Goal: Task Accomplishment & Management: Manage account settings

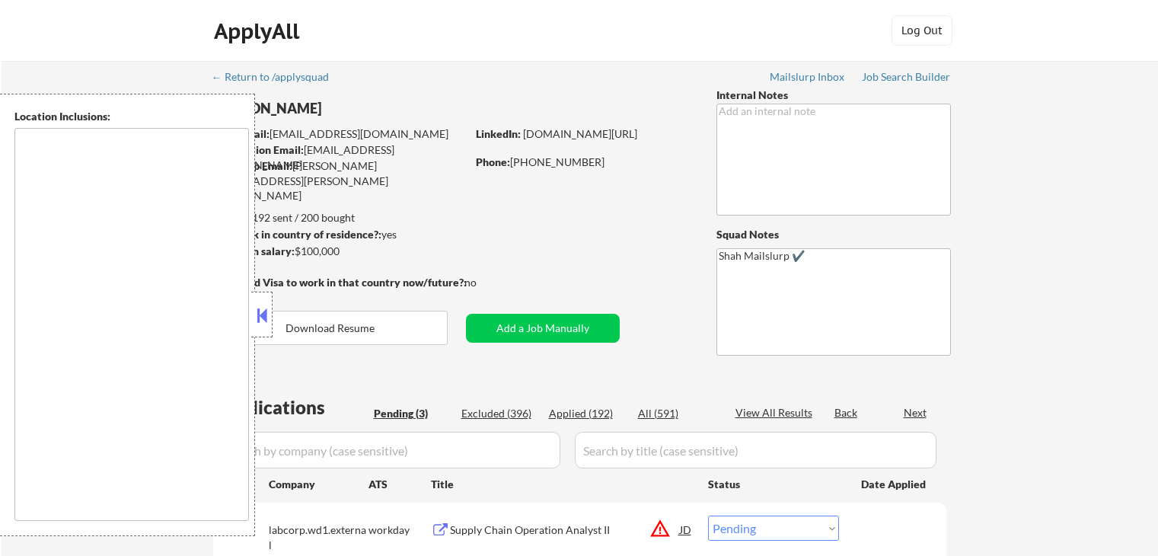
select select ""pending""
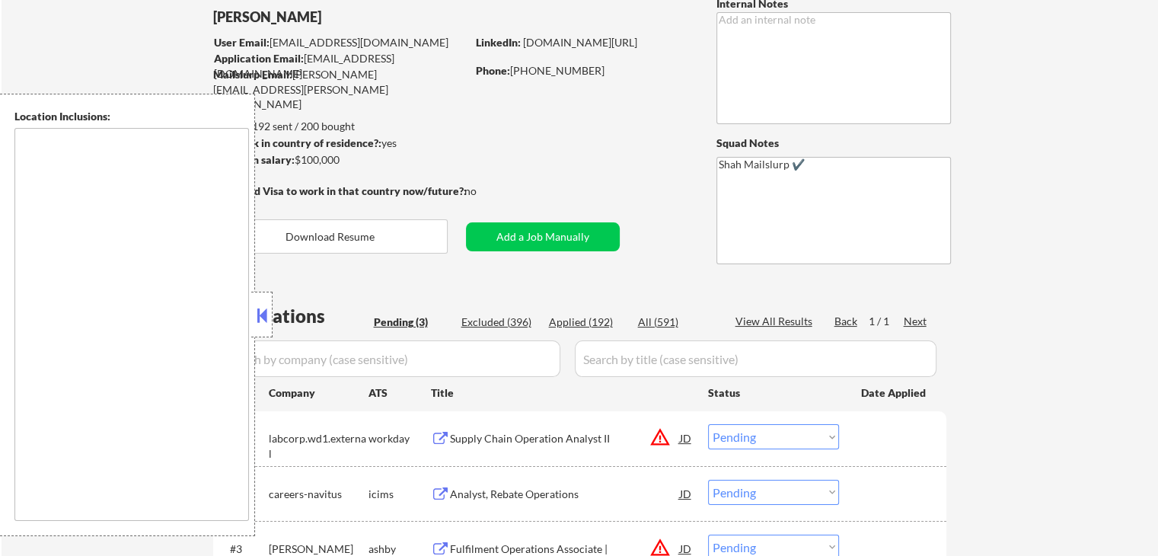
type textarea "[GEOGRAPHIC_DATA], [GEOGRAPHIC_DATA] [GEOGRAPHIC_DATA], [GEOGRAPHIC_DATA] [GEOG…"
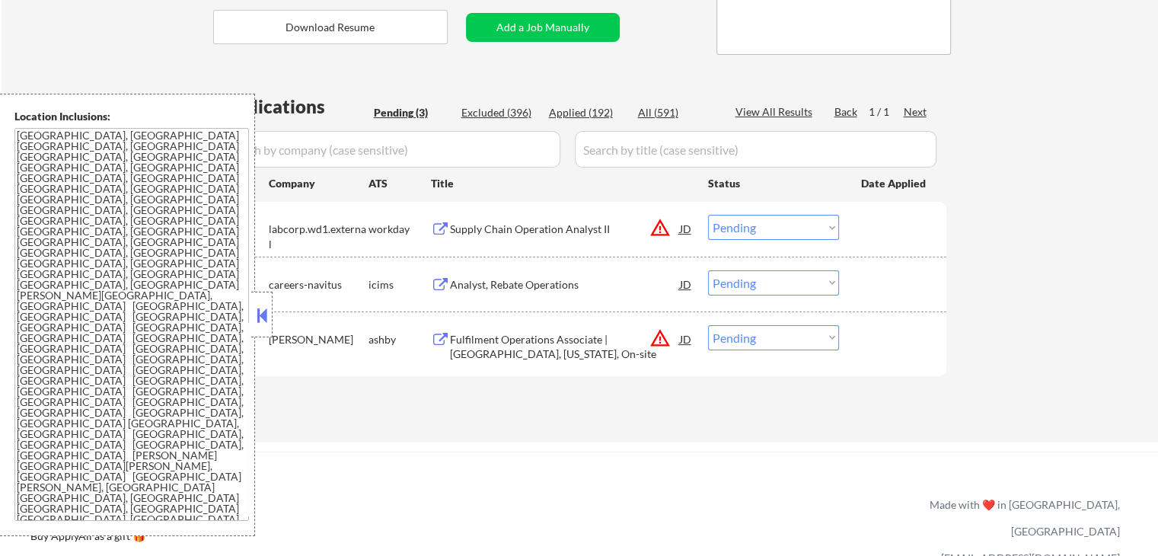
scroll to position [305, 0]
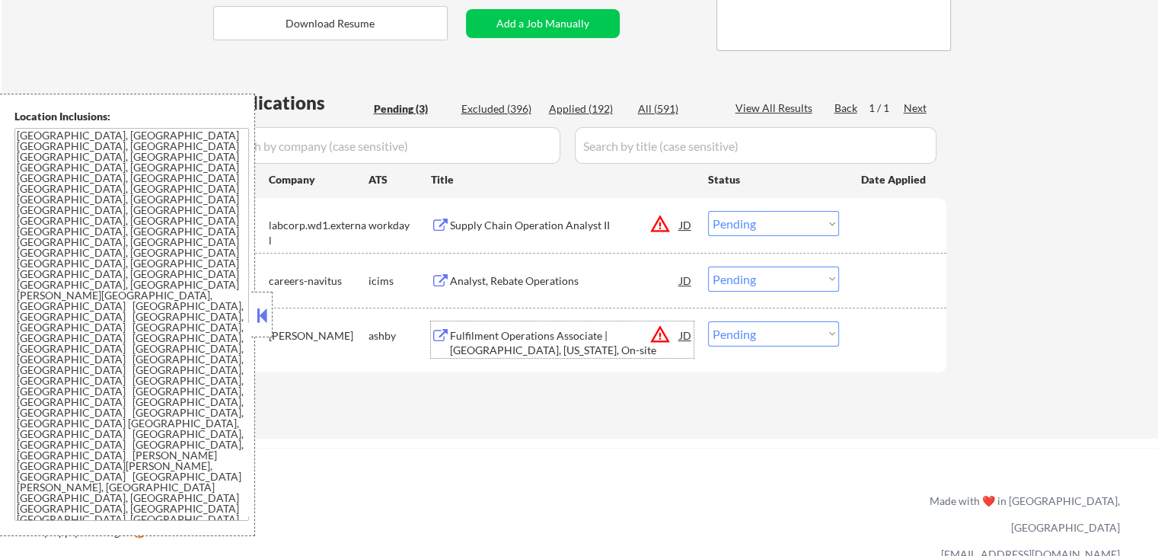
click at [463, 336] on div "Fulfilment Operations Associate | [GEOGRAPHIC_DATA], [US_STATE], On-site" at bounding box center [565, 343] width 230 height 30
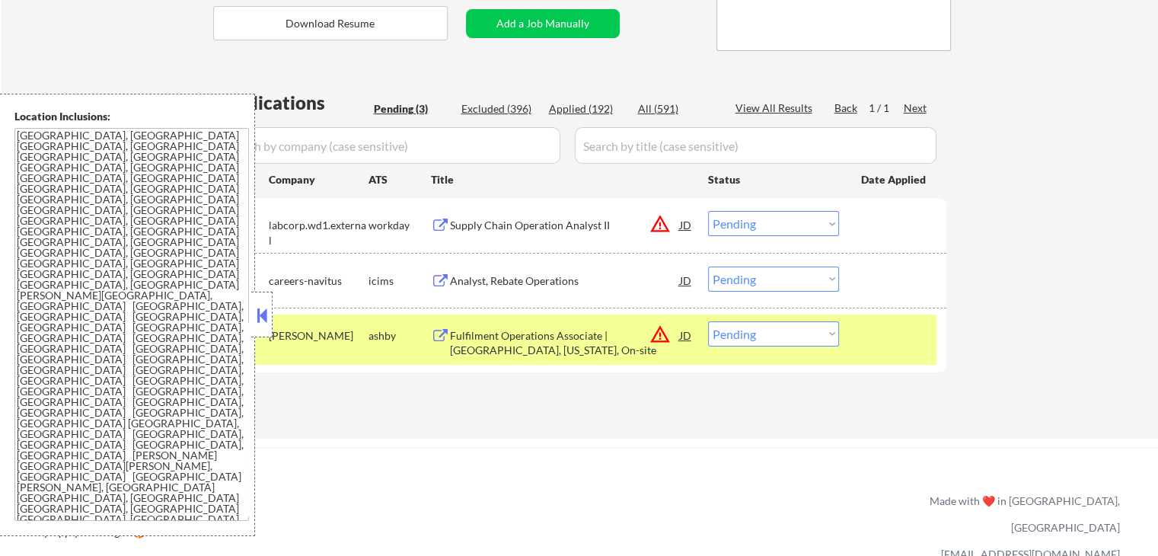
click at [262, 316] on button at bounding box center [262, 315] width 17 height 23
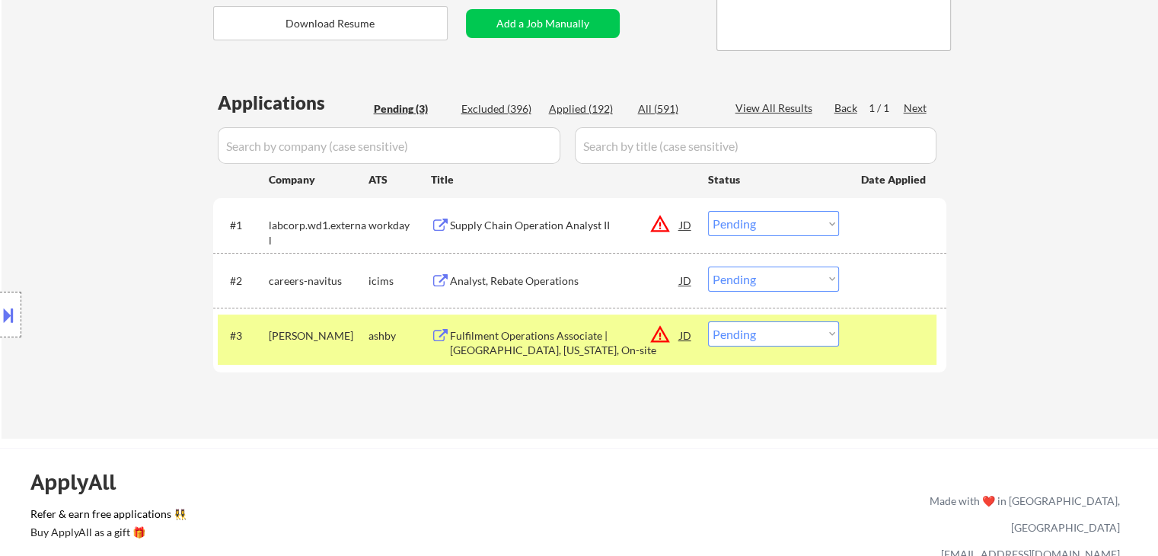
click at [2, 308] on button at bounding box center [8, 314] width 17 height 25
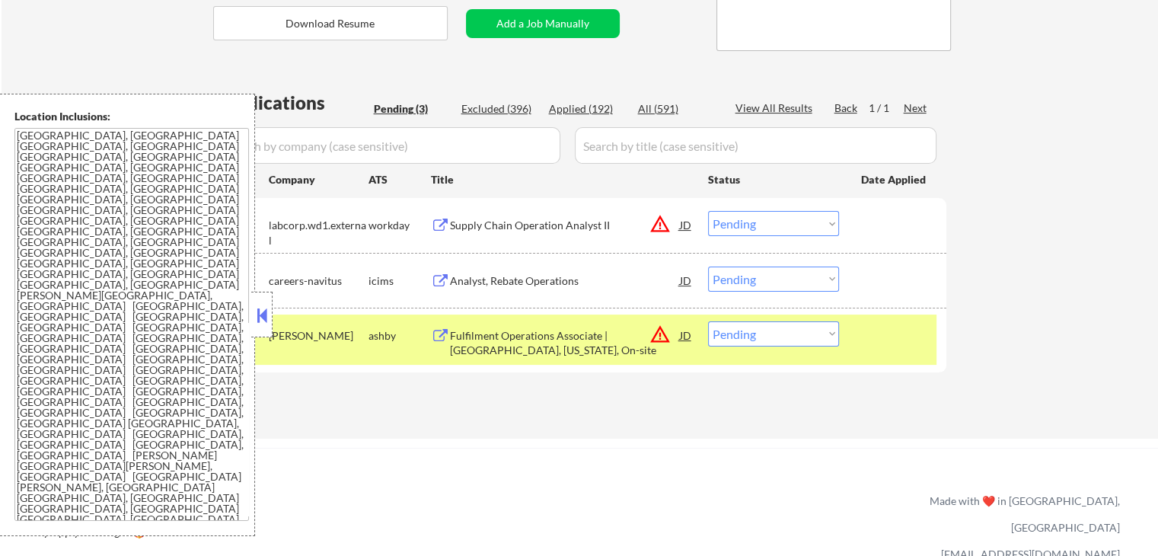
click at [484, 229] on div "Supply Chain Operation Analyst II" at bounding box center [565, 225] width 230 height 15
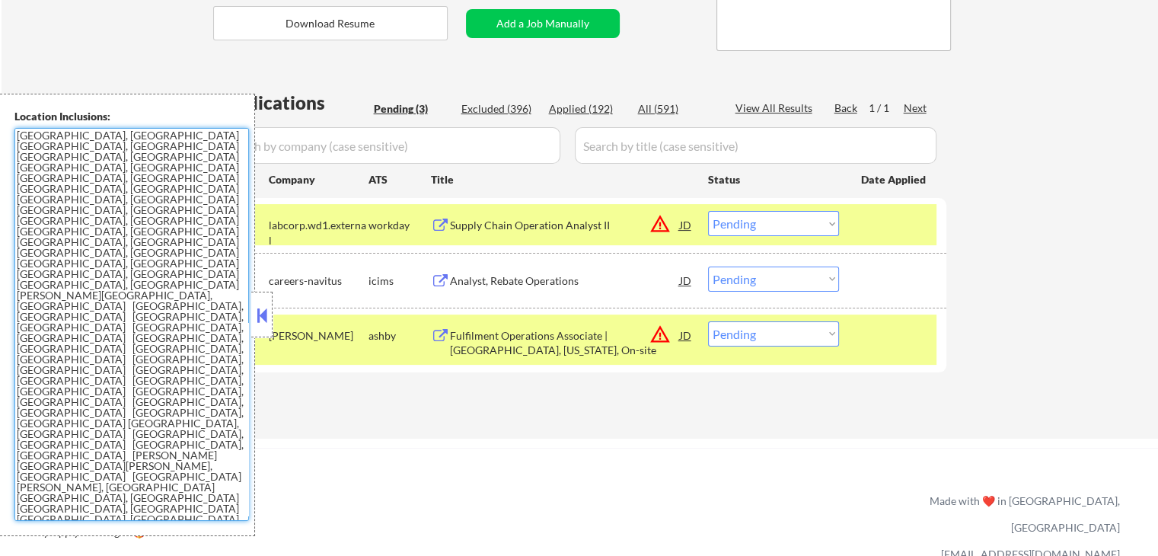
drag, startPoint x: 212, startPoint y: 296, endPoint x: 15, endPoint y: 138, distance: 252.9
click at [15, 138] on textarea "[GEOGRAPHIC_DATA], [GEOGRAPHIC_DATA] [GEOGRAPHIC_DATA], [GEOGRAPHIC_DATA] [GEOG…" at bounding box center [131, 324] width 234 height 393
click at [597, 424] on div "← Return to /applysquad Mailslurp Inbox Job Search Builder [PERSON_NAME] User E…" at bounding box center [580, 91] width 760 height 670
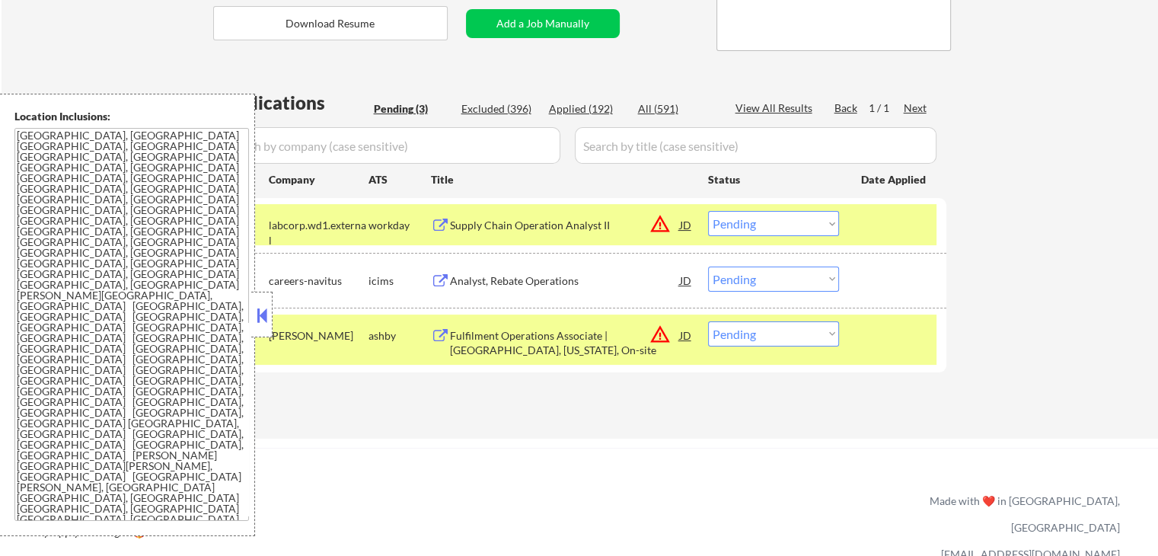
click at [480, 286] on div "Analyst, Rebate Operations" at bounding box center [565, 280] width 230 height 15
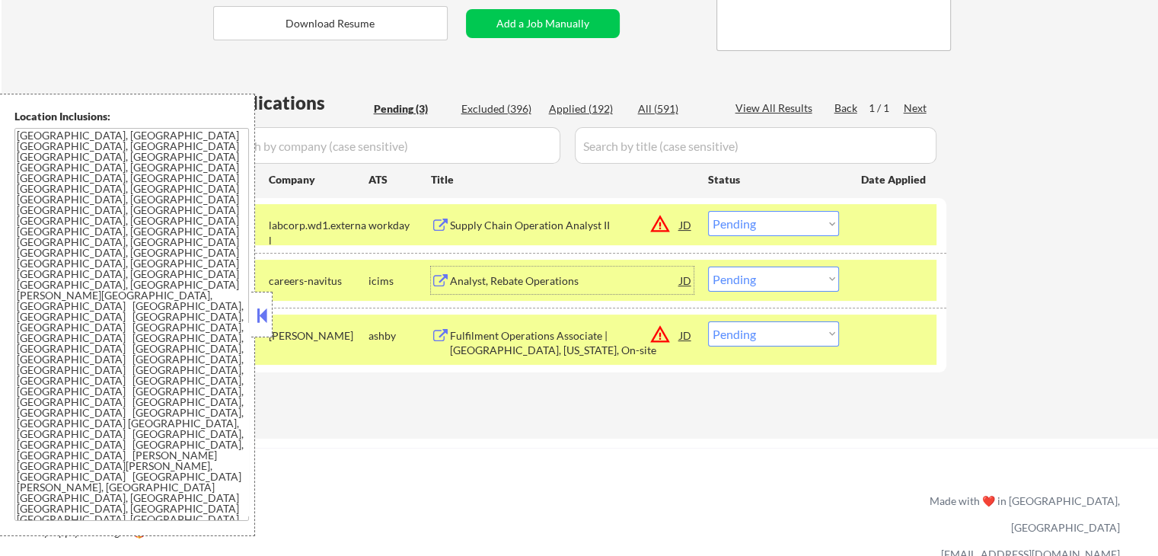
drag, startPoint x: 789, startPoint y: 333, endPoint x: 792, endPoint y: 344, distance: 11.1
click at [789, 333] on select "Choose an option... Pending Applied Excluded (Questions) Excluded (Expired) Exc…" at bounding box center [773, 333] width 131 height 25
select select ""excluded__location_""
click at [708, 321] on select "Choose an option... Pending Applied Excluded (Questions) Excluded (Expired) Exc…" at bounding box center [773, 333] width 131 height 25
click at [770, 408] on div "Applications Pending (3) Excluded (396) Applied (192) All (591) View All Result…" at bounding box center [579, 249] width 733 height 319
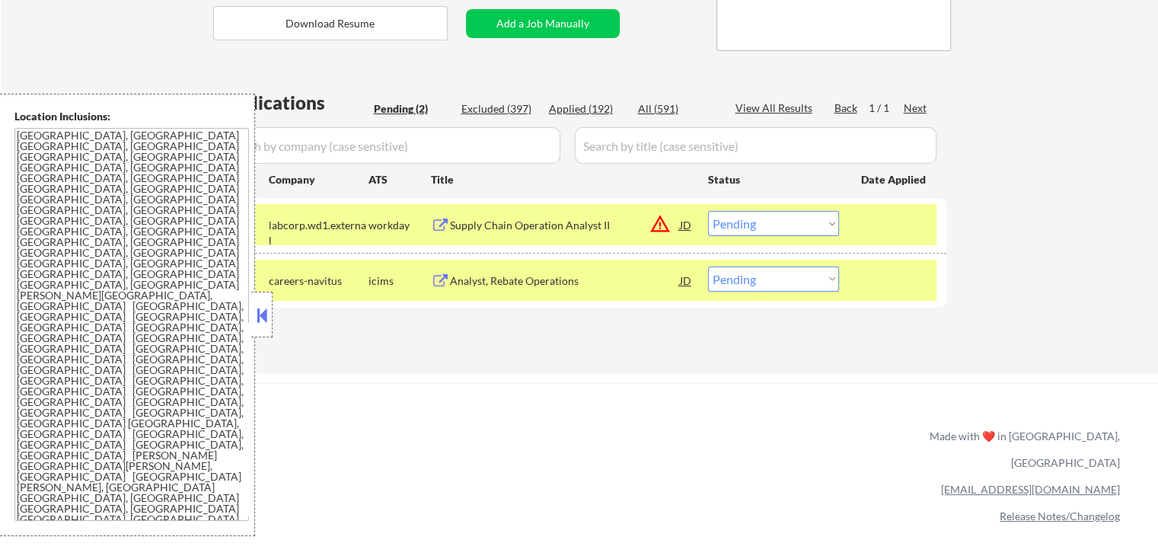
drag, startPoint x: 761, startPoint y: 273, endPoint x: 762, endPoint y: 281, distance: 8.4
click at [761, 273] on select "Choose an option... Pending Applied Excluded (Questions) Excluded (Expired) Exc…" at bounding box center [773, 278] width 131 height 25
select select ""excluded__salary_""
click at [708, 266] on select "Choose an option... Pending Applied Excluded (Questions) Excluded (Expired) Exc…" at bounding box center [773, 278] width 131 height 25
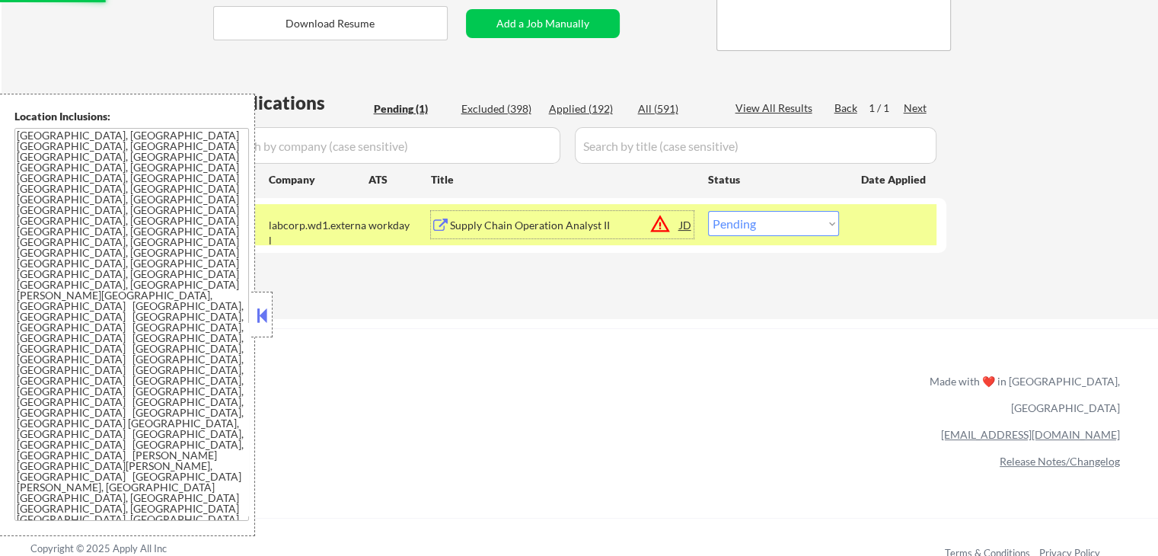
click at [520, 218] on div "Supply Chain Operation Analyst II" at bounding box center [565, 225] width 230 height 15
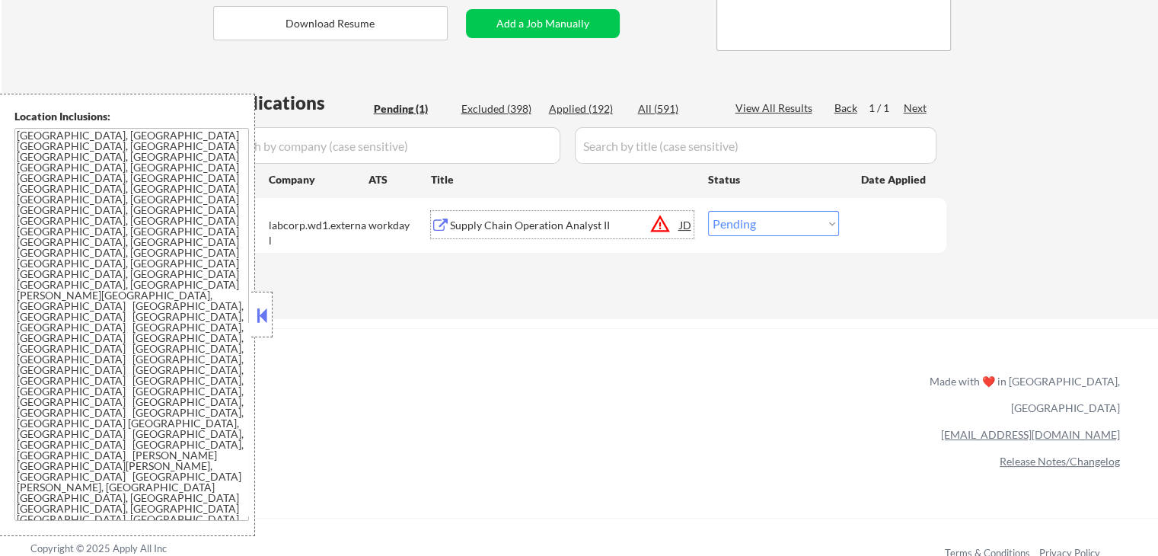
drag, startPoint x: 770, startPoint y: 228, endPoint x: 773, endPoint y: 235, distance: 8.5
click at [771, 231] on select "Choose an option... Pending Applied Excluded (Questions) Excluded (Expired) Exc…" at bounding box center [773, 223] width 131 height 25
select select ""applied""
click at [708, 211] on select "Choose an option... Pending Applied Excluded (Questions) Excluded (Expired) Exc…" at bounding box center [773, 223] width 131 height 25
